Goal: Task Accomplishment & Management: Manage account settings

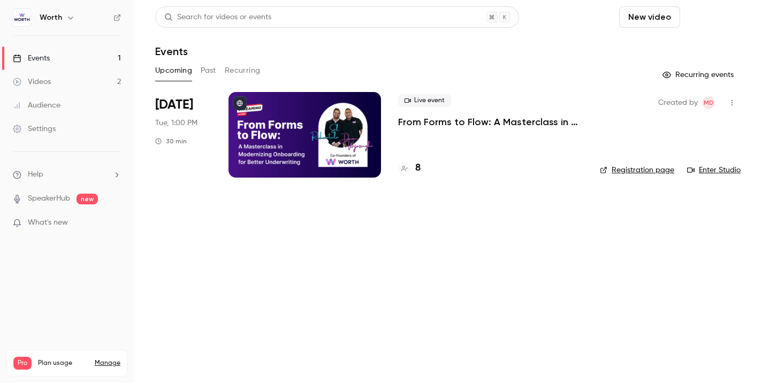
click at [718, 13] on button "Schedule" at bounding box center [713, 16] width 56 height 21
click at [682, 41] on div "One time event" at bounding box center [691, 46] width 81 height 11
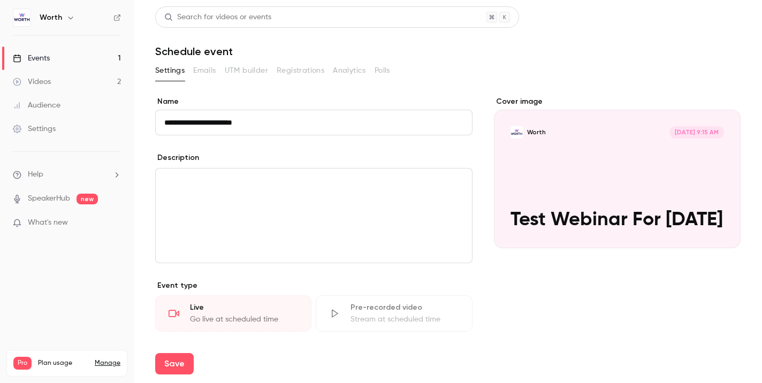
type input "**********"
click at [402, 94] on section "**********" at bounding box center [448, 331] width 586 height 538
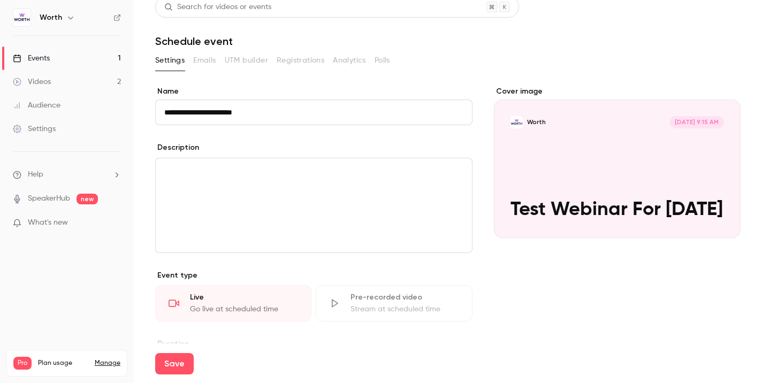
click at [337, 176] on p "editor" at bounding box center [313, 171] width 299 height 13
click at [218, 174] on p "**********" at bounding box center [313, 171] width 299 height 13
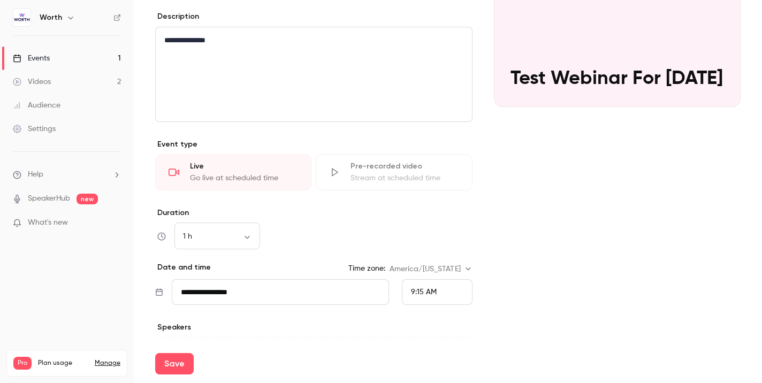
scroll to position [225, 0]
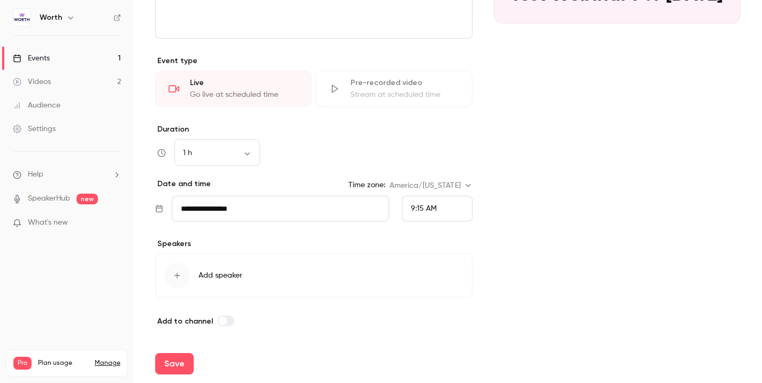
click at [180, 278] on icon "button" at bounding box center [177, 275] width 9 height 9
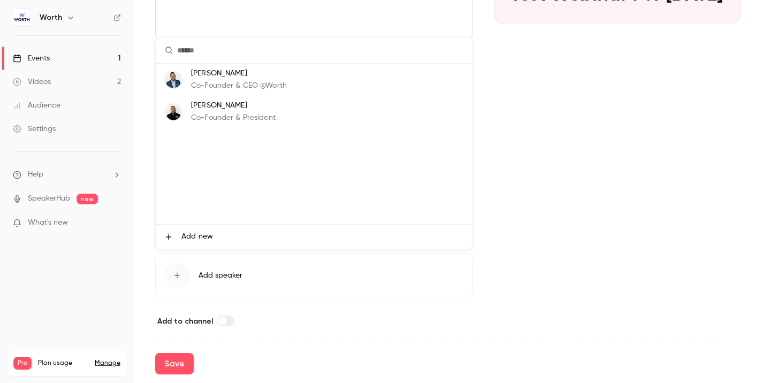
click at [248, 86] on p "Co-Founder & CEO @Worth" at bounding box center [239, 85] width 96 height 11
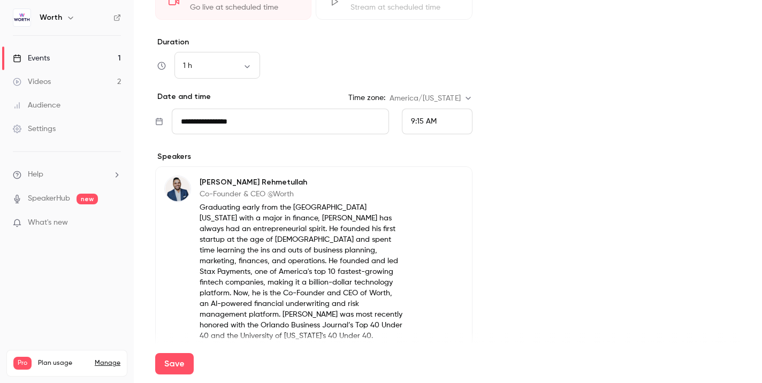
scroll to position [403, 0]
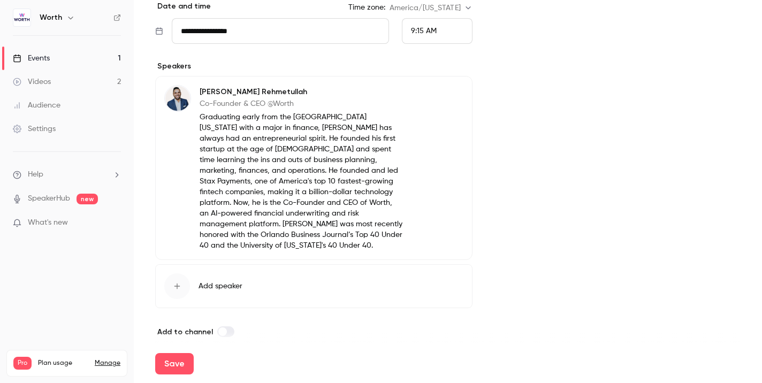
click at [177, 285] on div "button" at bounding box center [177, 287] width 26 height 26
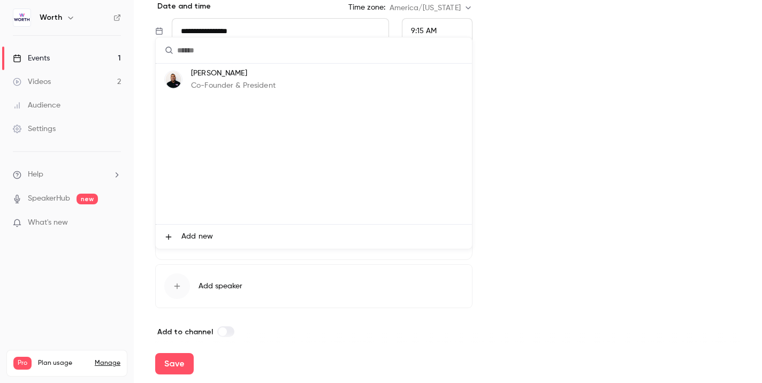
click at [263, 82] on p "Co-Founder & President" at bounding box center [233, 85] width 85 height 11
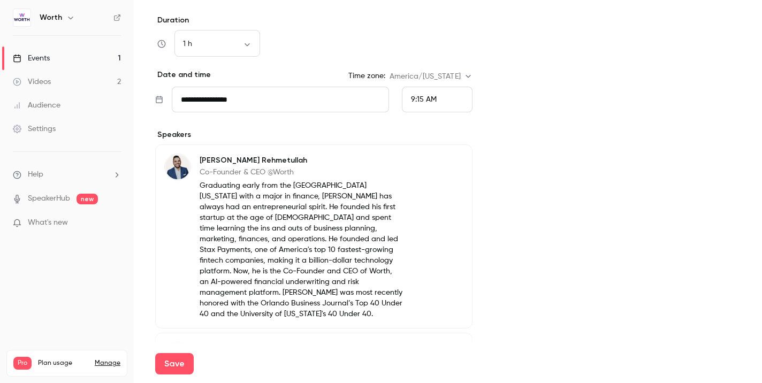
scroll to position [327, 0]
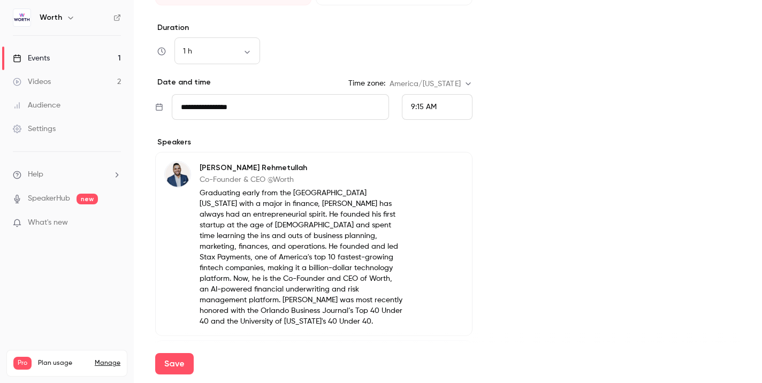
click at [413, 104] on span "9:15 AM" at bounding box center [424, 106] width 26 height 7
click at [433, 181] on div "11:30 AM" at bounding box center [437, 176] width 52 height 11
click at [185, 365] on button "Save" at bounding box center [174, 363] width 39 height 21
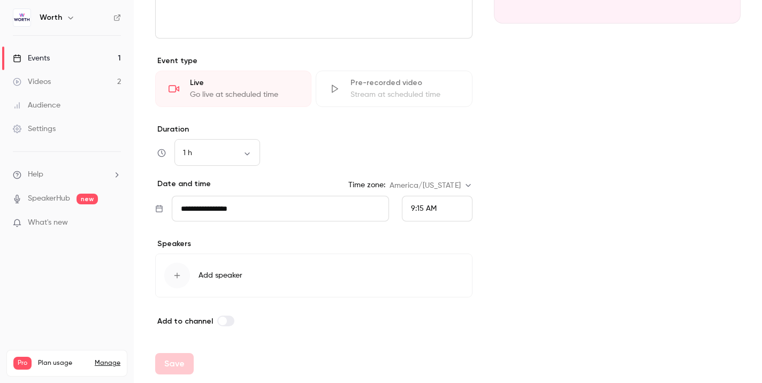
scroll to position [225, 0]
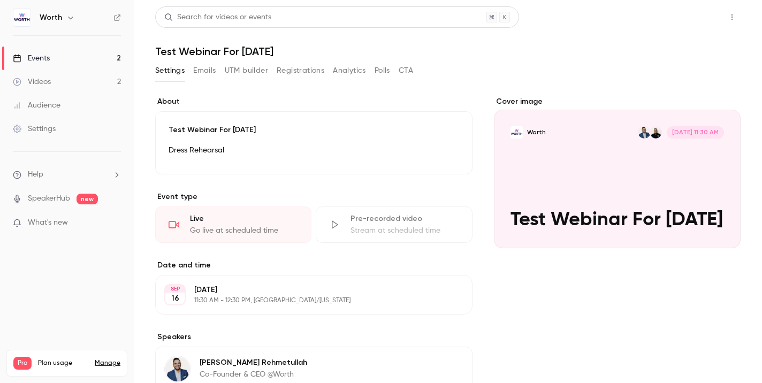
click at [697, 17] on button "Share" at bounding box center [694, 16] width 42 height 21
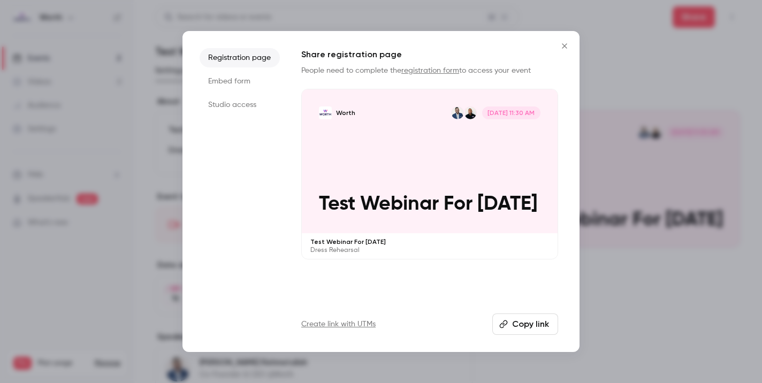
click at [238, 82] on li "Embed form" at bounding box center [240, 81] width 80 height 19
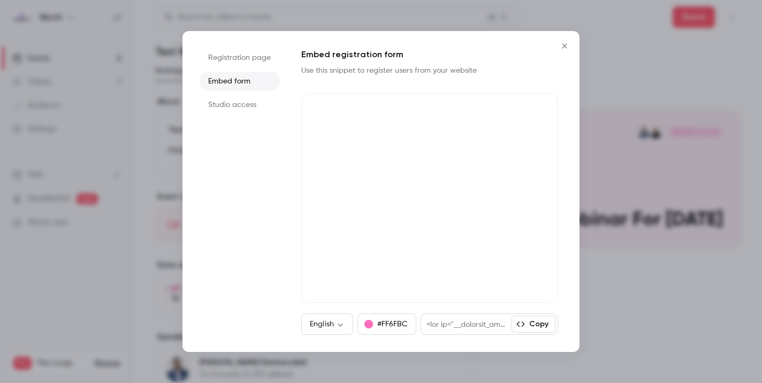
click at [230, 105] on li "Studio access" at bounding box center [240, 104] width 80 height 19
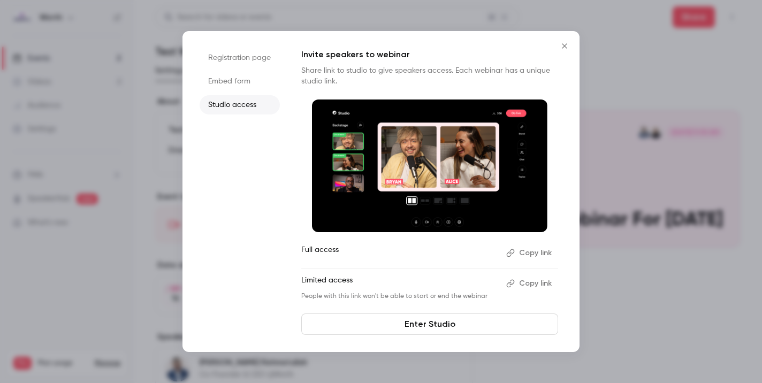
click at [234, 84] on li "Embed form" at bounding box center [240, 81] width 80 height 19
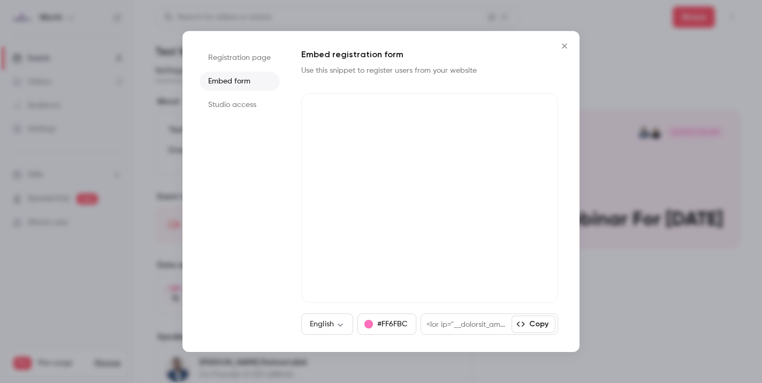
click at [229, 111] on li "Studio access" at bounding box center [240, 104] width 80 height 19
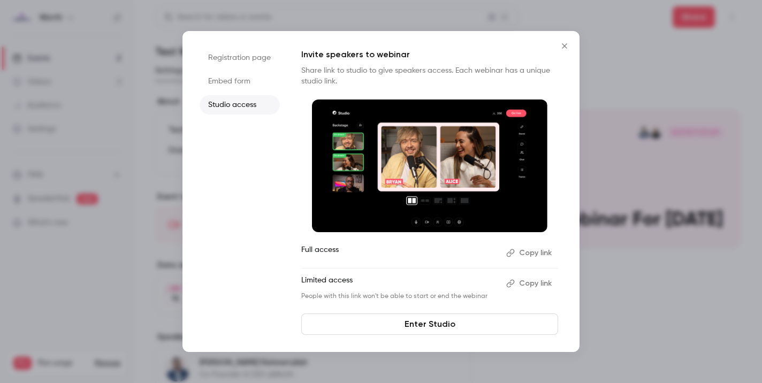
click at [228, 65] on li "Registration page" at bounding box center [240, 57] width 80 height 19
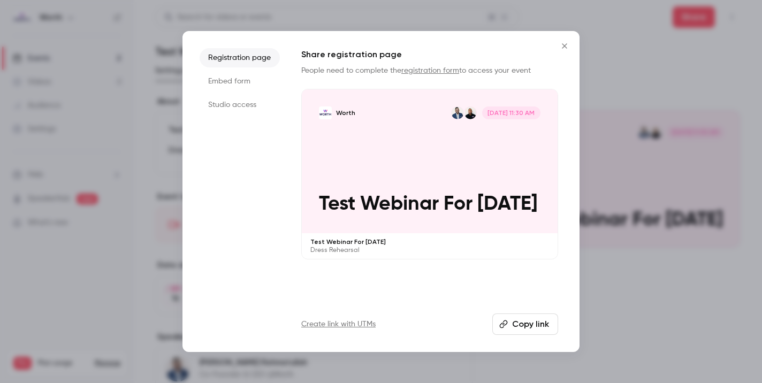
click at [108, 105] on div at bounding box center [381, 191] width 762 height 383
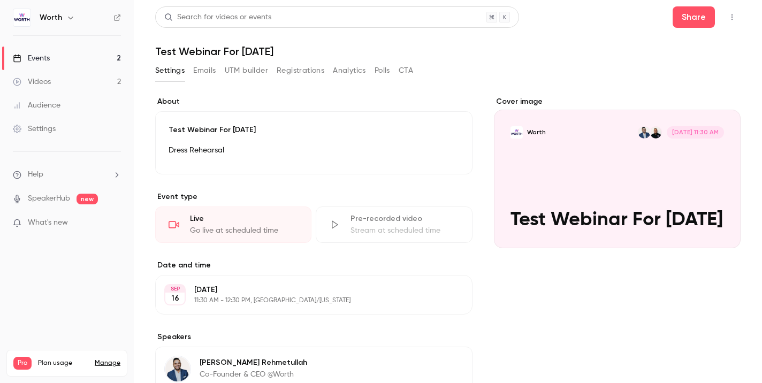
click at [86, 59] on link "Events 2" at bounding box center [67, 59] width 134 height 24
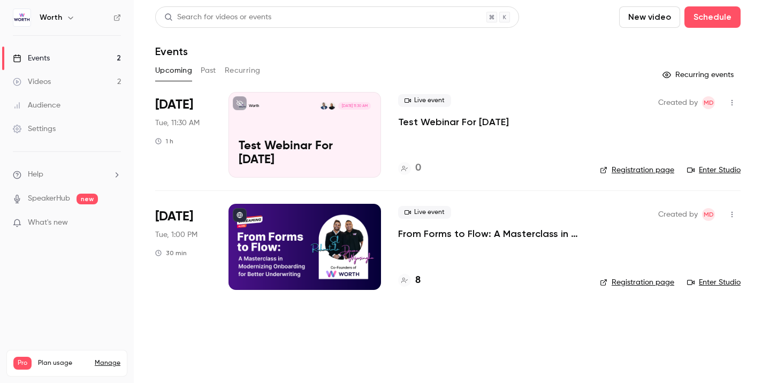
click at [293, 127] on div "Worth [DATE] 11:30 AM Test Webinar For [DATE]" at bounding box center [305, 135] width 153 height 86
click at [711, 169] on link "Enter Studio" at bounding box center [715, 170] width 54 height 11
click at [593, 138] on li "[DATE] Tue, 11:30 AM 1 h Worth [DATE] 11:30 AM Test Webinar For [DATE] Live eve…" at bounding box center [448, 141] width 586 height 99
click at [325, 150] on p "Test Webinar For [DATE]" at bounding box center [305, 154] width 132 height 28
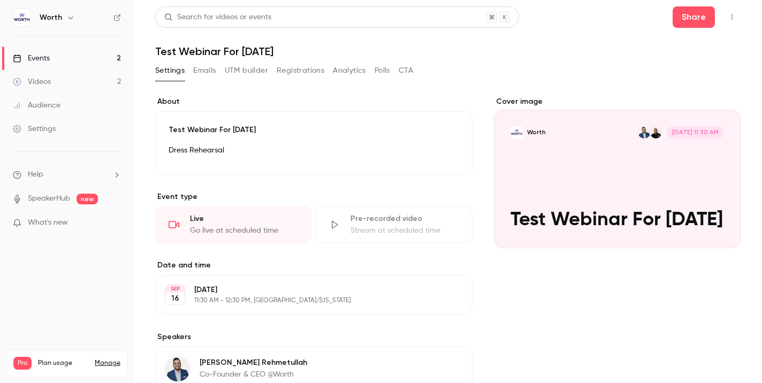
click at [348, 157] on div "Dress Rehearsal" at bounding box center [314, 152] width 291 height 17
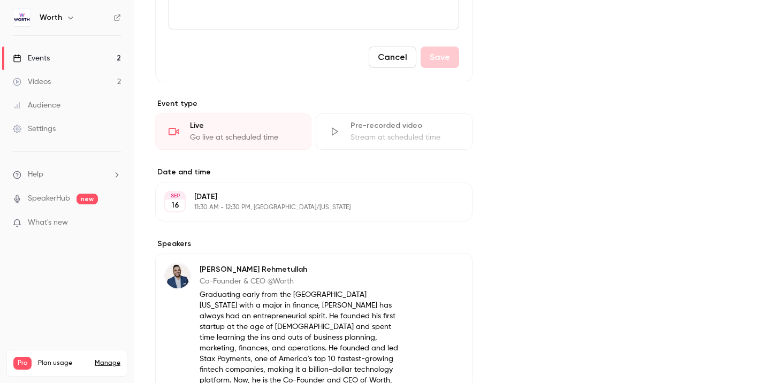
scroll to position [264, 0]
click at [307, 207] on p "11:30 AM - 12:30 PM, [GEOGRAPHIC_DATA]/[US_STATE]" at bounding box center [305, 206] width 222 height 9
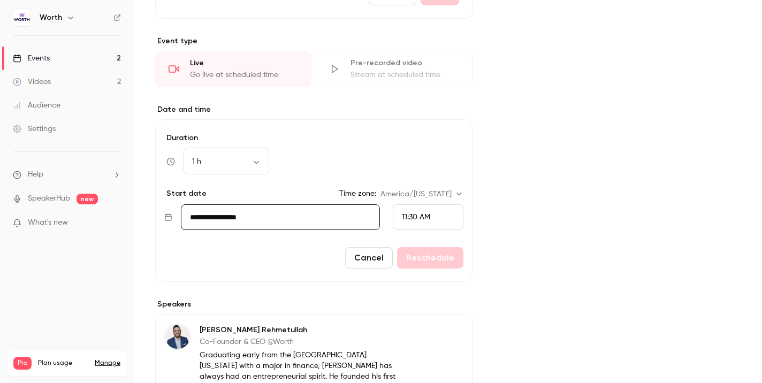
scroll to position [326, 0]
click at [246, 168] on div "1 h ** ​" at bounding box center [227, 161] width 86 height 26
click at [258, 161] on body "**********" at bounding box center [381, 191] width 762 height 383
click at [234, 224] on li "30 min" at bounding box center [227, 224] width 86 height 28
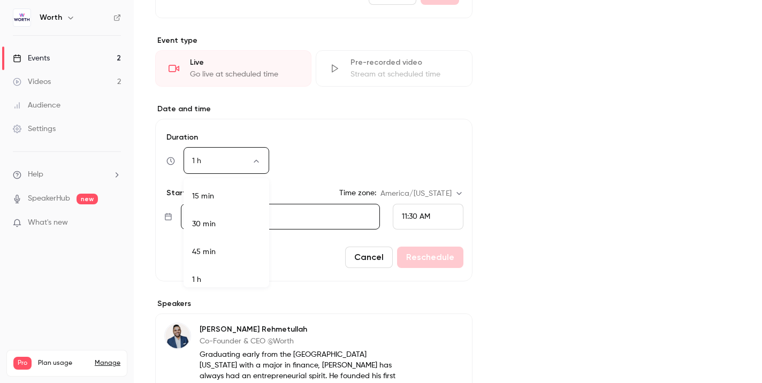
type input "**"
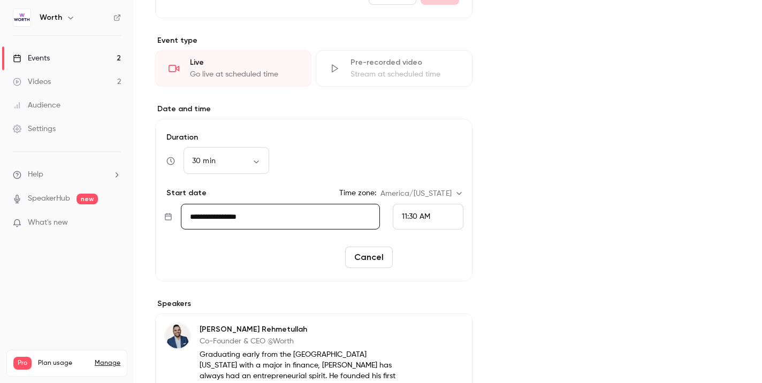
click at [428, 257] on button "Reschedule" at bounding box center [430, 257] width 66 height 21
